Goal: Information Seeking & Learning: Check status

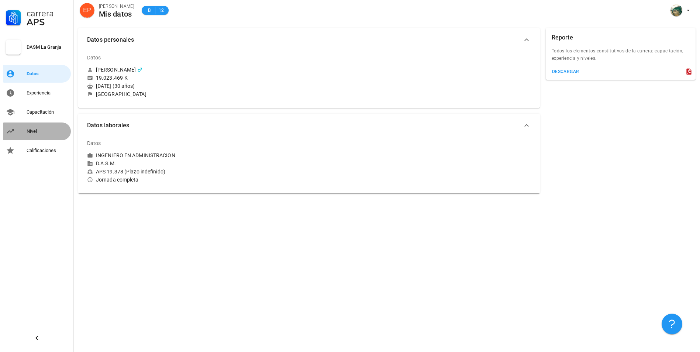
click at [31, 129] on div "Nivel" at bounding box center [47, 131] width 41 height 6
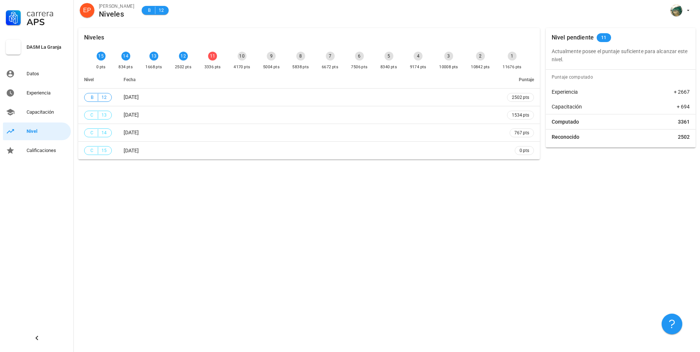
drag, startPoint x: 585, startPoint y: 59, endPoint x: 553, endPoint y: 54, distance: 32.2
click at [553, 54] on p "Actualmente posee el puntaje suficiente para alcanzar este nivel." at bounding box center [621, 55] width 138 height 16
drag, startPoint x: 553, startPoint y: 54, endPoint x: 597, endPoint y: 58, distance: 43.7
click at [597, 58] on p "Actualmente posee el puntaje suficiente para alcanzar este nivel." at bounding box center [621, 55] width 138 height 16
drag, startPoint x: 592, startPoint y: 61, endPoint x: 553, endPoint y: 52, distance: 40.1
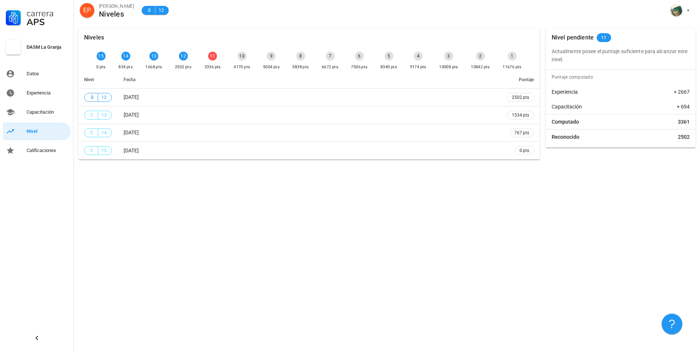
click at [553, 52] on p "Actualmente posee el puntaje suficiente para alcanzar este nivel." at bounding box center [621, 55] width 138 height 16
click at [210, 221] on div "Niveles 15 0 pts 14 834 pts 13 1668 pts 12 2502 pts 11 3336 pts 10 4170 pts 9 5…" at bounding box center [387, 188] width 626 height 329
click at [179, 54] on div "12" at bounding box center [183, 56] width 9 height 9
click at [213, 59] on div "11 3336 pts" at bounding box center [213, 61] width 20 height 22
click at [211, 58] on div "11" at bounding box center [212, 56] width 9 height 9
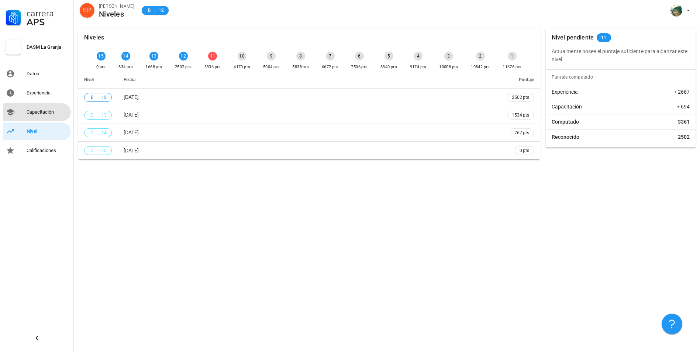
click at [20, 110] on link "Capacitación" at bounding box center [37, 112] width 68 height 18
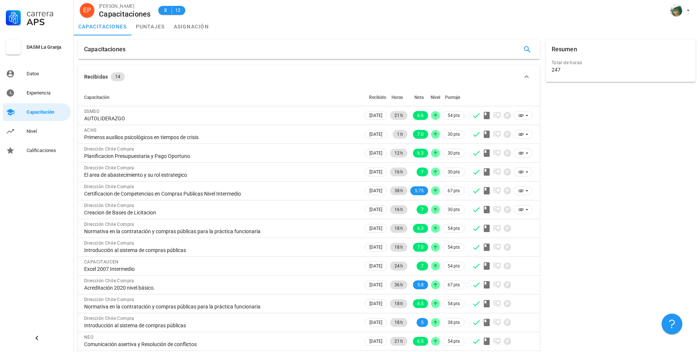
click at [32, 122] on div "Carrera APS DASM La Granja Datos Experiencia Capacitación Nivel Calificaciones" at bounding box center [37, 79] width 74 height 159
click at [35, 126] on div "Nivel" at bounding box center [47, 132] width 41 height 12
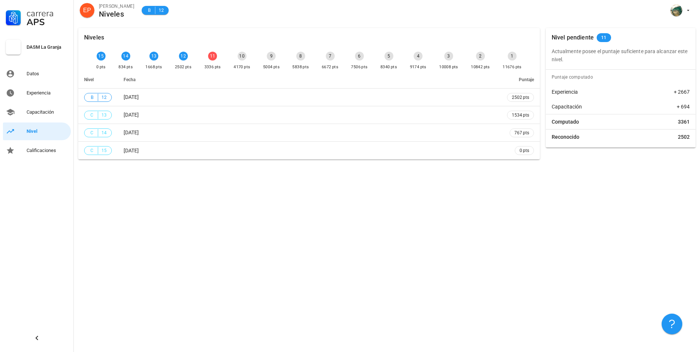
drag, startPoint x: 628, startPoint y: 54, endPoint x: 614, endPoint y: 62, distance: 16.1
click at [614, 62] on p "Actualmente posee el puntaje suficiente para alcanzar este nivel." at bounding box center [621, 55] width 138 height 16
drag, startPoint x: 614, startPoint y: 62, endPoint x: 568, endPoint y: 56, distance: 46.6
click at [568, 56] on p "Actualmente posee el puntaje suficiente para alcanzar este nivel." at bounding box center [621, 55] width 138 height 16
click at [41, 157] on link "Calificaciones" at bounding box center [37, 151] width 68 height 18
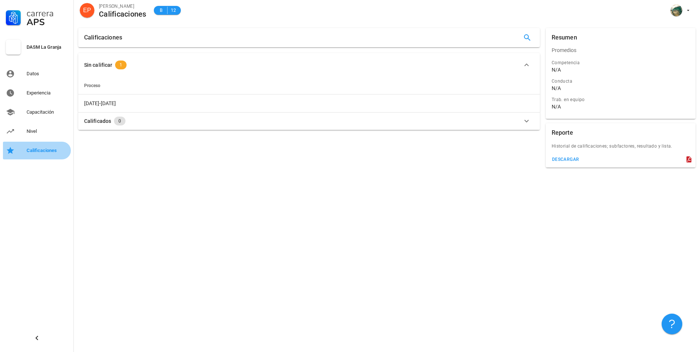
click at [30, 143] on link "Calificaciones" at bounding box center [37, 151] width 68 height 18
click at [32, 133] on div "Nivel" at bounding box center [47, 131] width 41 height 6
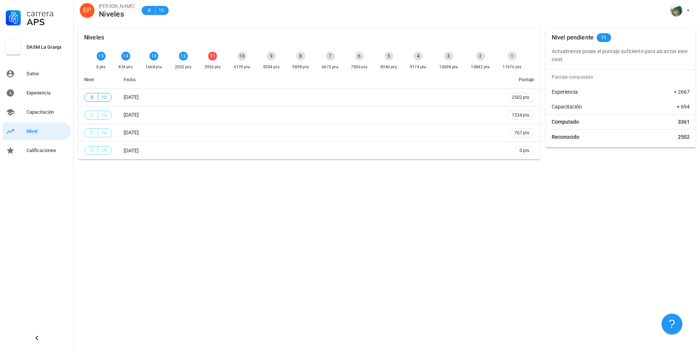
click at [208, 56] on div "11" at bounding box center [212, 56] width 9 height 9
click at [144, 7] on span "B 12" at bounding box center [155, 10] width 27 height 9
drag, startPoint x: 213, startPoint y: 58, endPoint x: 195, endPoint y: 42, distance: 24.4
click at [213, 58] on div "11 3336 pts" at bounding box center [213, 61] width 20 height 22
click at [159, 13] on span "12" at bounding box center [161, 10] width 6 height 7
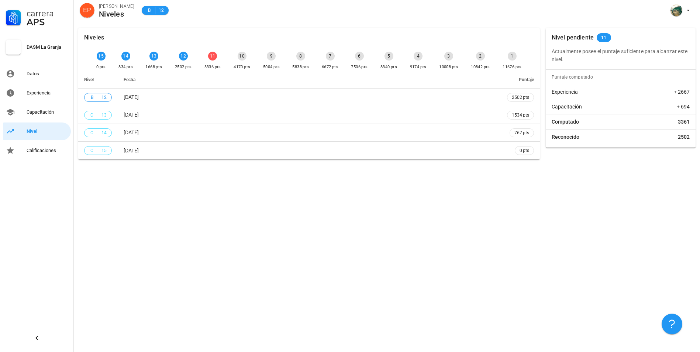
click at [203, 56] on div "11 3336 pts" at bounding box center [213, 61] width 20 height 22
click at [208, 57] on div "11" at bounding box center [212, 56] width 9 height 9
click at [165, 12] on span "B 12" at bounding box center [155, 10] width 27 height 9
click at [203, 52] on div "11 3336 pts" at bounding box center [213, 61] width 20 height 22
click at [213, 59] on div "11 3336 pts" at bounding box center [213, 61] width 20 height 22
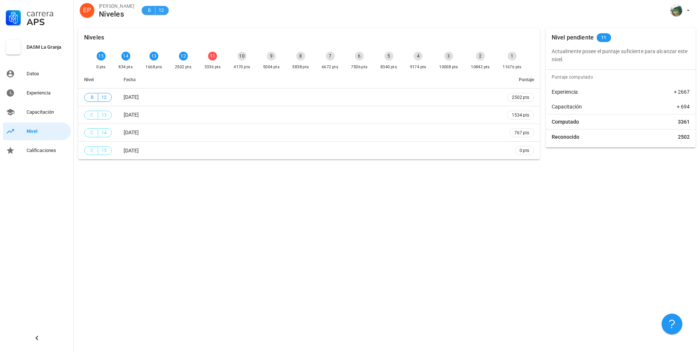
click at [151, 11] on span "B" at bounding box center [149, 10] width 6 height 7
click at [213, 58] on div "11 3336 pts" at bounding box center [213, 61] width 20 height 22
drag, startPoint x: 616, startPoint y: 58, endPoint x: 555, endPoint y: 51, distance: 62.0
click at [555, 51] on p "Actualmente posee el puntaje suficiente para alcanzar este nivel." at bounding box center [621, 55] width 138 height 16
click at [21, 109] on link "Capacitación" at bounding box center [37, 112] width 68 height 18
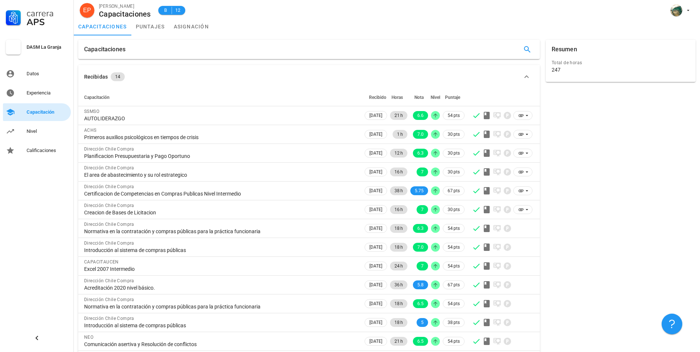
click at [39, 104] on link "Capacitación" at bounding box center [37, 112] width 68 height 18
click at [38, 98] on div "Experiencia" at bounding box center [47, 93] width 41 height 12
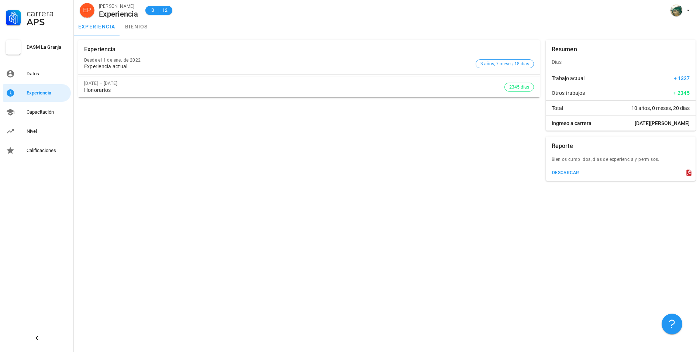
drag, startPoint x: 624, startPoint y: 106, endPoint x: 690, endPoint y: 128, distance: 69.5
click at [690, 128] on div "Total 10 años, 0 meses, 20 días Ingreso a carrera [DATE][PERSON_NAME]" at bounding box center [621, 116] width 150 height 30
click at [474, 225] on div "Experiencia Desde el [DATE] Experiencia actual 3 años, 7 meses, 18 días [DATE] …" at bounding box center [387, 193] width 626 height 317
click at [149, 35] on div "Experiencia Desde el [DATE] Experiencia actual 3 años, 7 meses, 18 días [DATE] …" at bounding box center [387, 110] width 626 height 150
click at [139, 28] on link "bienios" at bounding box center [136, 27] width 33 height 18
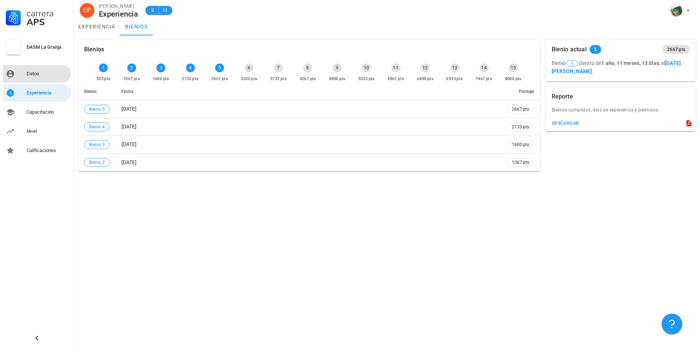
click at [34, 76] on div "Datos" at bounding box center [47, 74] width 41 height 6
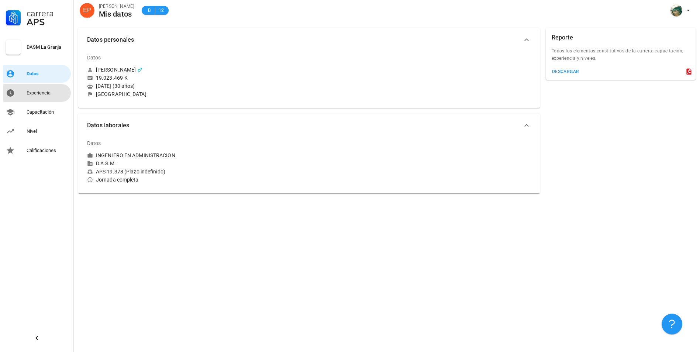
click at [32, 86] on link "Experiencia" at bounding box center [37, 93] width 68 height 18
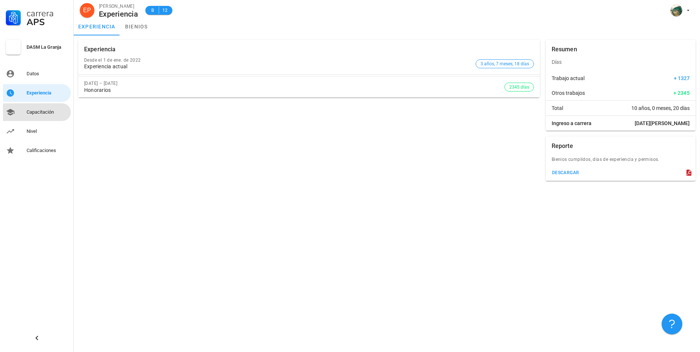
click at [31, 113] on div "Capacitación" at bounding box center [47, 112] width 41 height 6
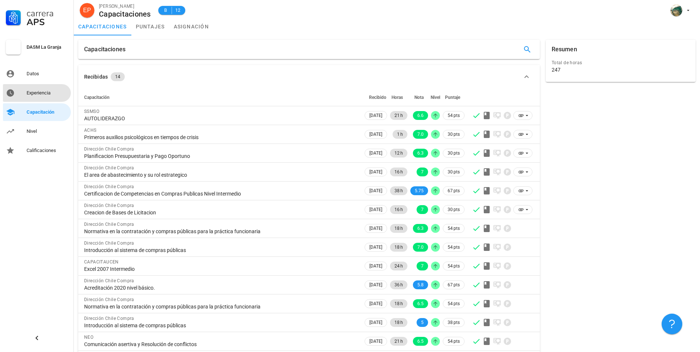
click at [34, 100] on link "Experiencia" at bounding box center [37, 93] width 68 height 18
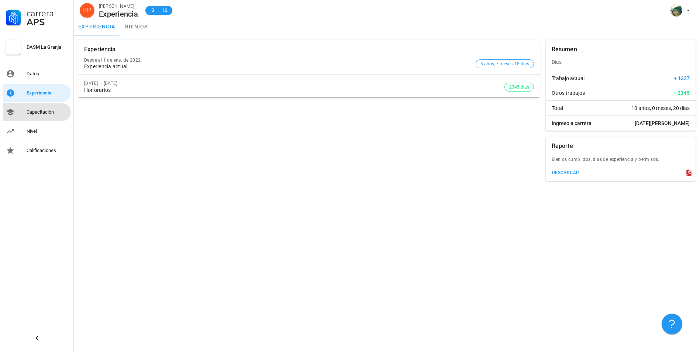
click at [27, 120] on link "Capacitación" at bounding box center [37, 112] width 68 height 18
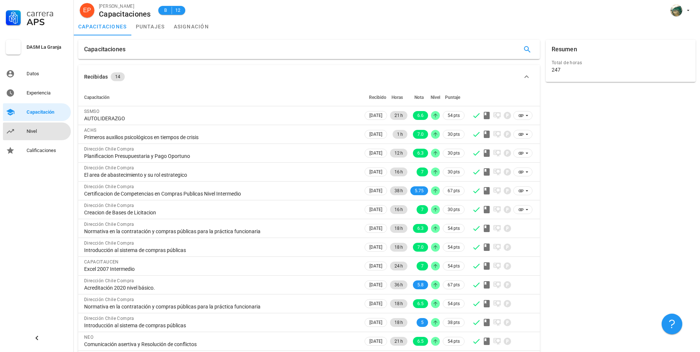
click at [34, 124] on link "Nivel" at bounding box center [37, 132] width 68 height 18
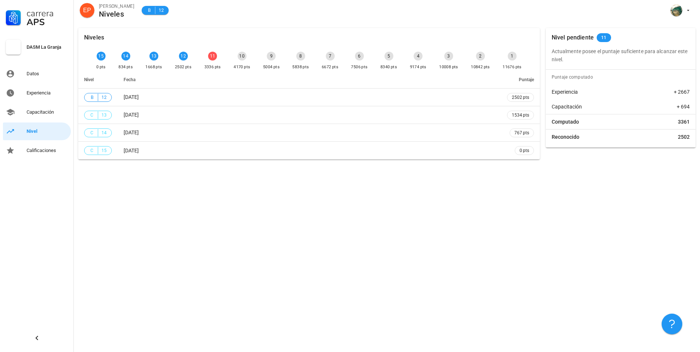
drag, startPoint x: 562, startPoint y: 62, endPoint x: 553, endPoint y: 52, distance: 13.6
click at [553, 52] on p "Actualmente posee el puntaje suficiente para alcanzar este nivel." at bounding box center [621, 55] width 138 height 16
click at [440, 171] on div "Niveles 15 0 pts 14 834 pts 13 1668 pts 12 2502 pts 11 3336 pts 10 4170 pts 9 5…" at bounding box center [387, 188] width 626 height 329
click at [85, 9] on span "EP" at bounding box center [87, 10] width 8 height 15
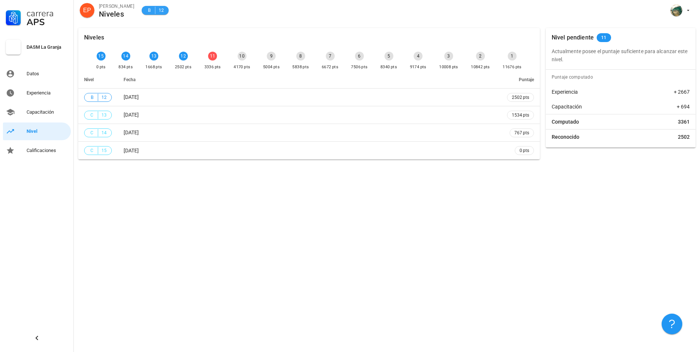
click at [154, 11] on div "B 12" at bounding box center [155, 10] width 18 height 7
click at [644, 25] on div "Nivel pendiente 11 Actualmente posee el puntaje suficiente para alcanzar este n…" at bounding box center [621, 88] width 156 height 126
drag, startPoint x: 53, startPoint y: 299, endPoint x: 52, endPoint y: 251, distance: 48.0
click at [54, 297] on div "Carrera APS DASM La Granja Datos Experiencia Capacitación Nivel Calificaciones" at bounding box center [37, 176] width 74 height 352
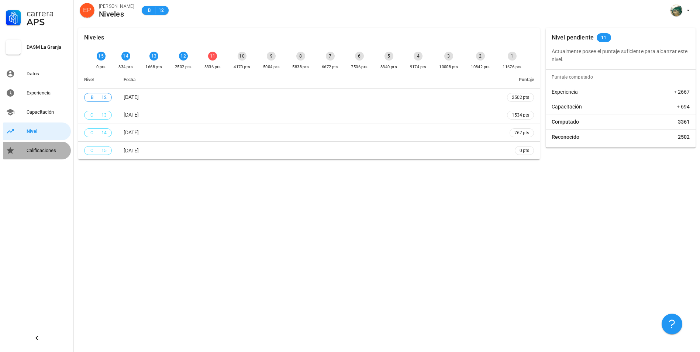
click at [18, 144] on link "Calificaciones" at bounding box center [37, 151] width 68 height 18
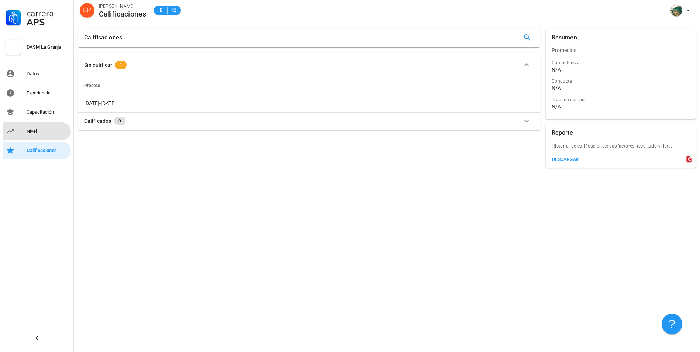
click at [34, 134] on div "Nivel" at bounding box center [47, 131] width 41 height 6
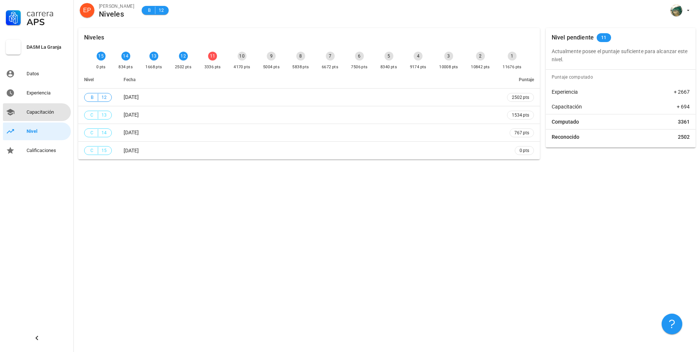
click at [33, 116] on div "Capacitación" at bounding box center [47, 112] width 41 height 12
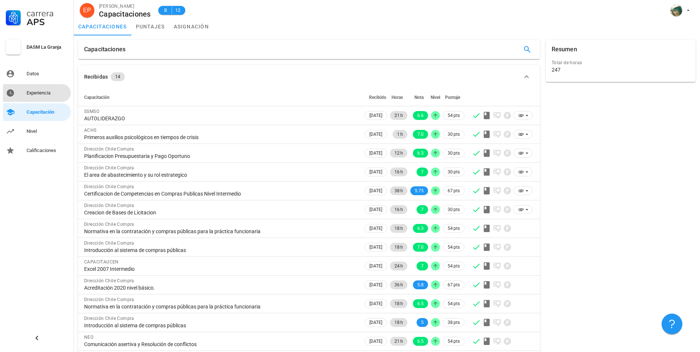
click at [27, 98] on div "Experiencia" at bounding box center [47, 93] width 41 height 12
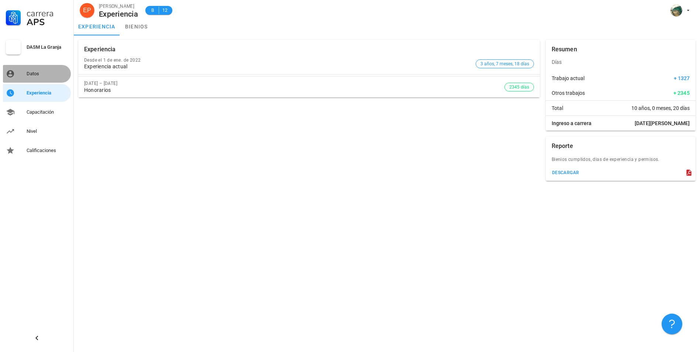
click at [28, 79] on div "Datos" at bounding box center [47, 74] width 41 height 12
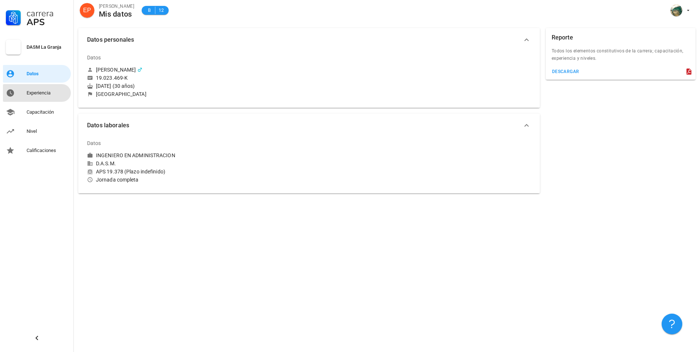
click at [28, 85] on link "Experiencia" at bounding box center [37, 93] width 68 height 18
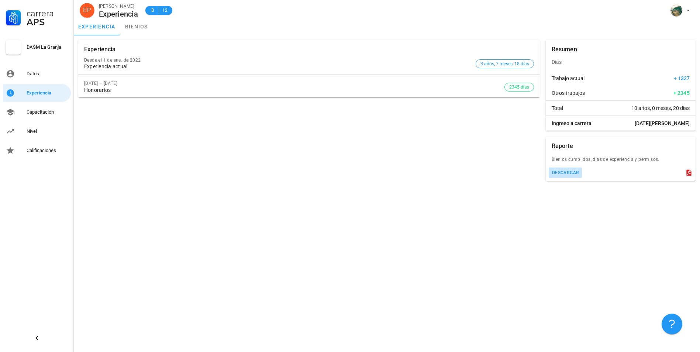
drag, startPoint x: 568, startPoint y: 172, endPoint x: 377, endPoint y: 203, distance: 194.1
click at [421, 212] on div "Experiencia Desde el [DATE] Experiencia actual 3 años, 7 meses, 18 días [DATE] …" at bounding box center [387, 193] width 626 height 317
click at [299, 186] on div "Experiencia Desde el [DATE] Experiencia actual 3 años, 7 meses, 18 días [DATE] …" at bounding box center [387, 193] width 626 height 317
click at [27, 107] on link "Capacitación" at bounding box center [37, 112] width 68 height 18
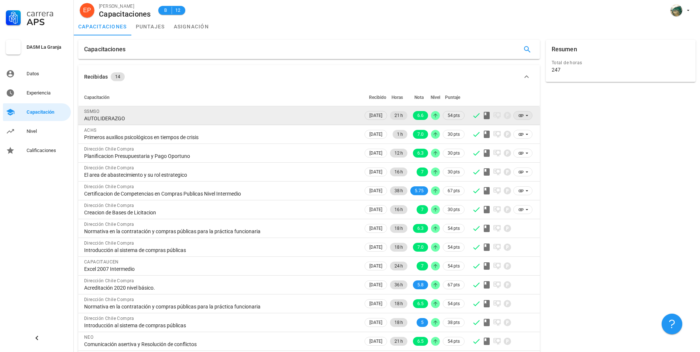
click at [523, 115] on icon at bounding box center [521, 115] width 5 height 3
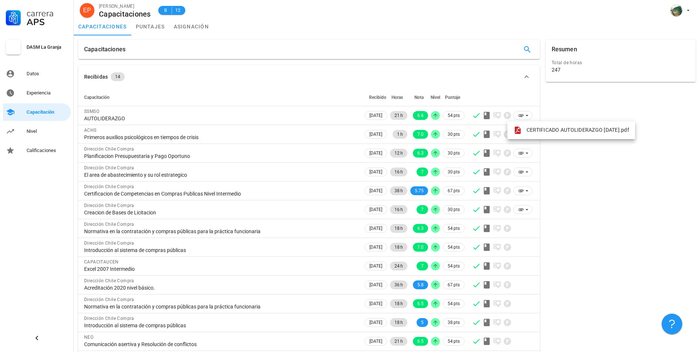
click at [596, 112] on div "Resumen Total de horas 247" at bounding box center [621, 205] width 156 height 336
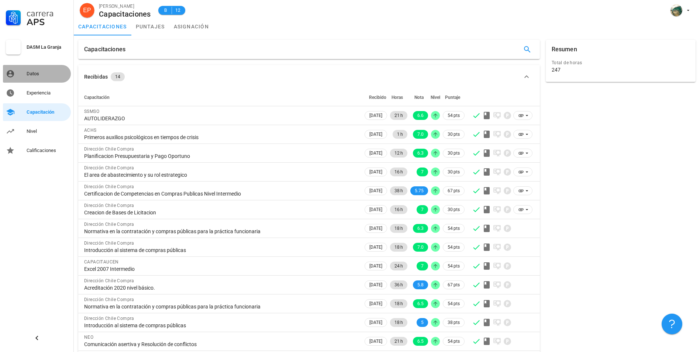
click at [46, 67] on link "Datos" at bounding box center [37, 74] width 68 height 18
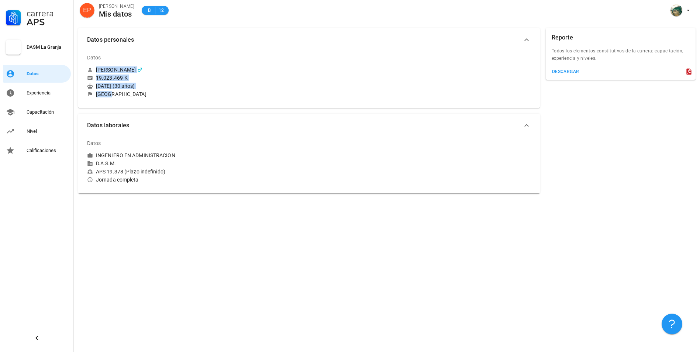
drag, startPoint x: 149, startPoint y: 95, endPoint x: 86, endPoint y: 67, distance: 68.4
click at [86, 67] on div "Datos [PERSON_NAME] 19.023.469-K [DATE] (30 años) [GEOGRAPHIC_DATA]" at bounding box center [196, 74] width 225 height 56
drag, startPoint x: 86, startPoint y: 67, endPoint x: 128, endPoint y: 104, distance: 56.2
click at [128, 104] on div "Datos [PERSON_NAME] 19.023.469-K [DATE] (30 años) [GEOGRAPHIC_DATA]" at bounding box center [309, 77] width 462 height 62
click at [57, 99] on link "Experiencia" at bounding box center [37, 93] width 68 height 18
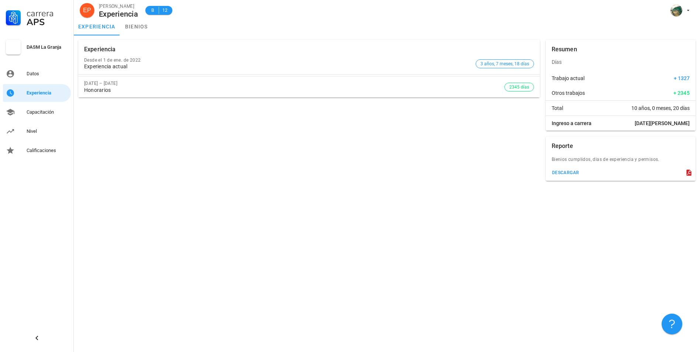
click at [47, 102] on div "Carrera APS DASM La Granja Datos Experiencia Capacitación Nivel Calificaciones" at bounding box center [37, 79] width 74 height 159
click at [43, 105] on link "Capacitación" at bounding box center [37, 112] width 68 height 18
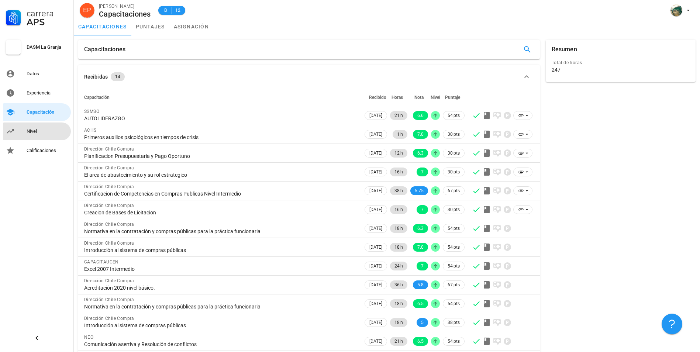
click at [16, 130] on link "Nivel" at bounding box center [37, 132] width 68 height 18
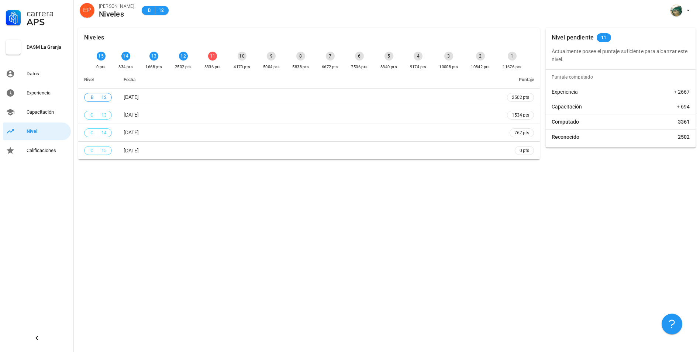
click at [179, 57] on div "12" at bounding box center [183, 56] width 9 height 9
